Goal: Find specific page/section: Find specific page/section

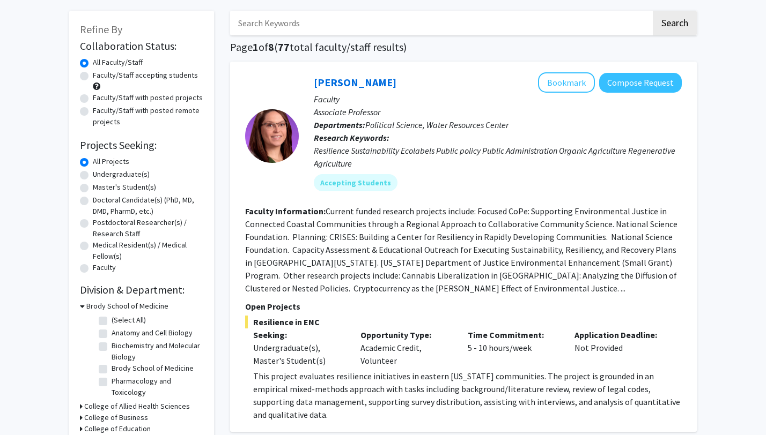
scroll to position [83, 0]
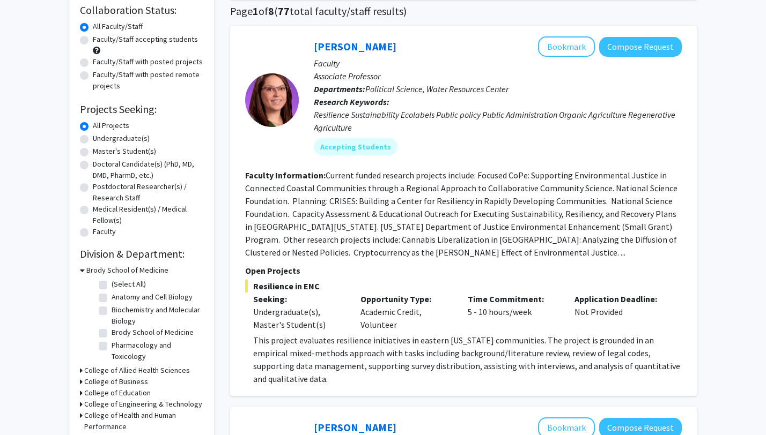
click at [112, 286] on label "(Select All)" at bounding box center [129, 284] width 34 height 11
click at [112, 286] on input "(Select All)" at bounding box center [115, 282] width 7 height 7
checkbox input "true"
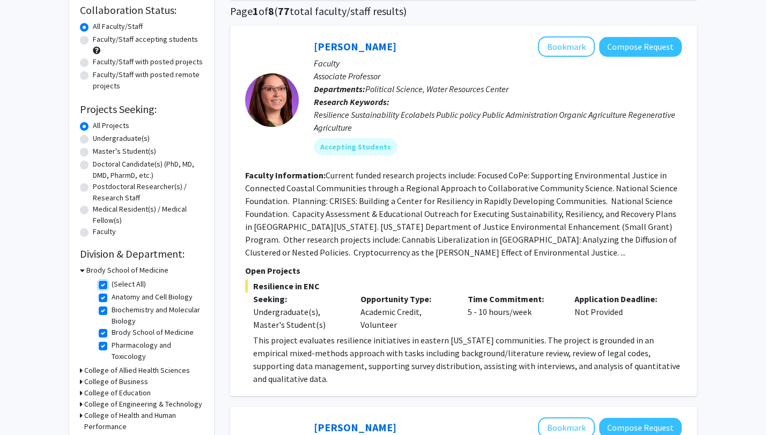
checkbox input "true"
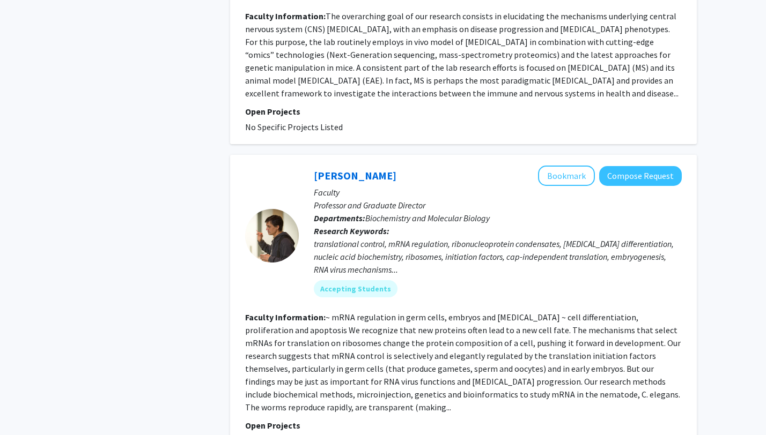
scroll to position [773, 0]
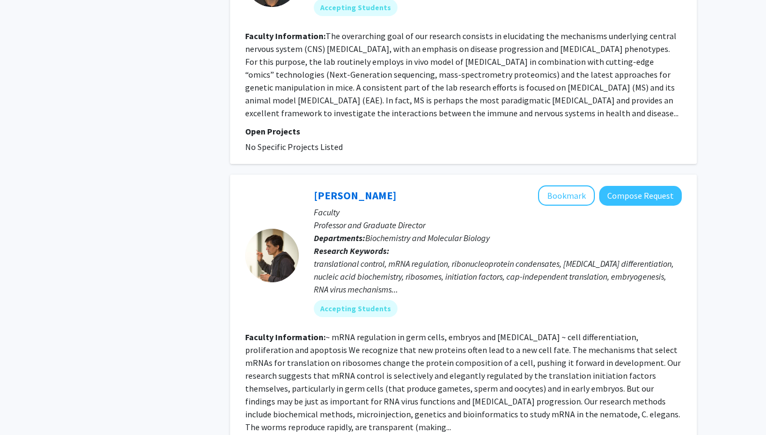
click at [326, 214] on p "Faculty" at bounding box center [498, 212] width 368 height 13
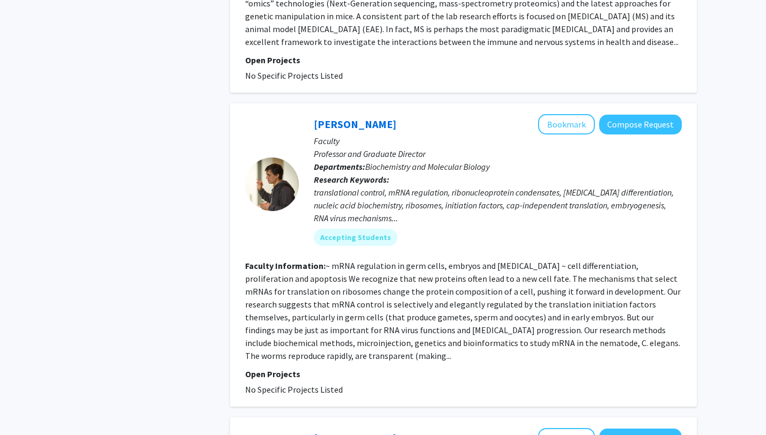
scroll to position [846, 0]
